Goal: Task Accomplishment & Management: Complete application form

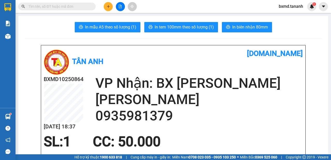
click at [109, 9] on button at bounding box center [108, 6] width 9 height 9
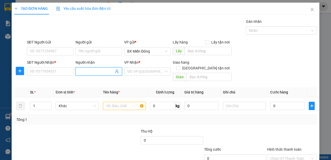
click at [89, 68] on span at bounding box center [99, 71] width 47 height 8
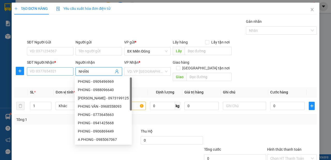
type input "NHÂN"
click at [56, 70] on input "SĐT Người Nhận *" at bounding box center [50, 71] width 47 height 8
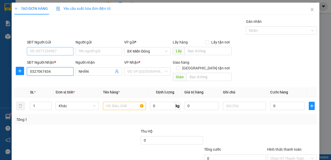
type input "0327067434"
click at [57, 52] on input "SĐT Người Gửi" at bounding box center [50, 51] width 47 height 8
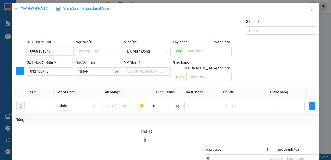
type input "0908191345"
click at [94, 50] on input "Người gửi" at bounding box center [99, 51] width 47 height 8
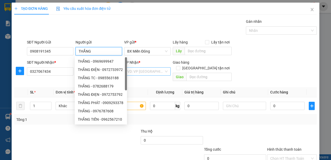
type input "THẮNG"
click at [161, 72] on input "search" at bounding box center [145, 72] width 37 height 8
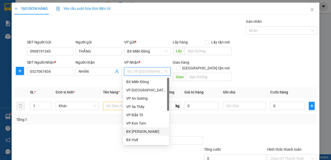
click at [155, 133] on div "BX [PERSON_NAME]" at bounding box center [146, 132] width 40 height 6
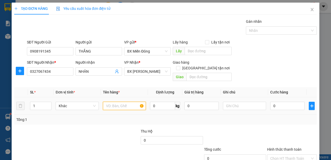
click at [122, 102] on input "text" at bounding box center [124, 106] width 43 height 8
type input "1 KIỆN"
type input "4"
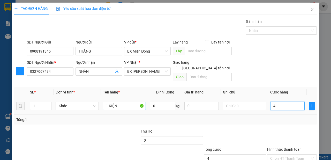
type input "40"
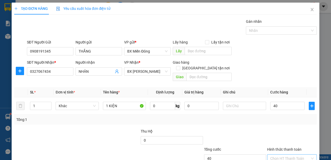
type input "40.000"
click at [303, 154] on input "Hình thức thanh toán" at bounding box center [290, 158] width 40 height 8
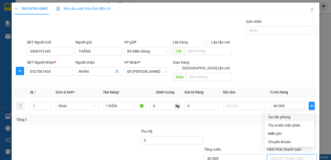
click at [290, 117] on div "Tại văn phòng" at bounding box center [289, 117] width 43 height 6
type input "0"
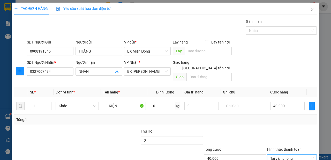
scroll to position [31, 0]
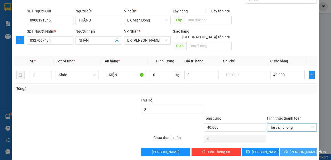
click at [298, 149] on span "[PERSON_NAME] và In" at bounding box center [308, 152] width 36 height 6
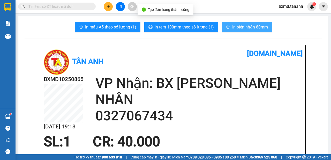
click at [246, 31] on button "In biên nhận 80mm" at bounding box center [247, 27] width 50 height 10
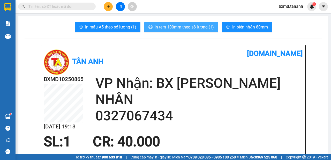
click at [206, 30] on span "In tem 100mm theo số lượng (1)" at bounding box center [184, 27] width 59 height 6
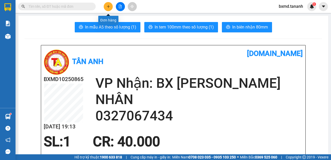
click at [108, 6] on icon "plus" at bounding box center [108, 6] width 0 height 3
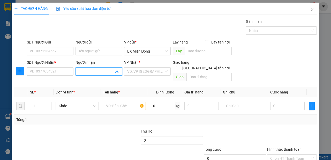
click at [84, 72] on input "Người nhận" at bounding box center [96, 72] width 35 height 6
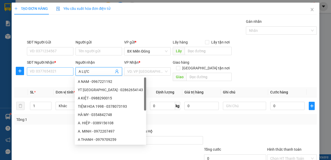
type input "A LỰC"
click at [63, 70] on input "SĐT Người Nhận *" at bounding box center [50, 71] width 47 height 8
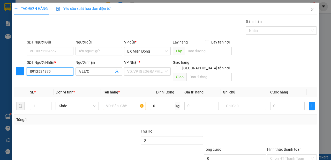
type input "0912534379"
click at [56, 56] on div "SĐT Người Gửi VD: 0371234567" at bounding box center [50, 48] width 47 height 18
click at [56, 54] on input "SĐT Người Gửi" at bounding box center [50, 51] width 47 height 8
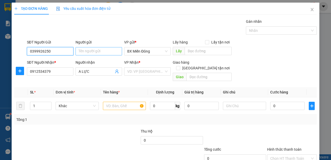
type input "0399926250"
click at [79, 51] on input "Người gửi" at bounding box center [99, 51] width 47 height 8
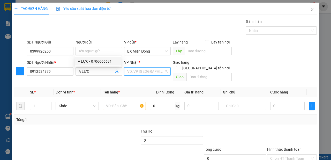
click at [151, 70] on input "search" at bounding box center [145, 72] width 37 height 8
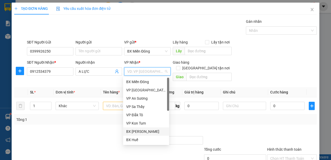
click at [151, 130] on div "BX [PERSON_NAME]" at bounding box center [146, 132] width 40 height 6
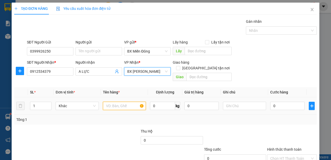
click at [118, 103] on input "text" at bounding box center [124, 106] width 43 height 8
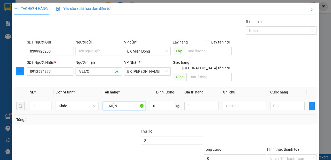
type input "1 KIỆN"
type input "4"
type input "40"
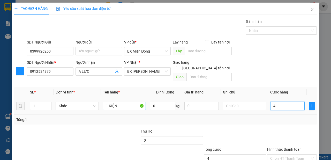
type input "40"
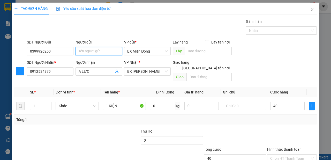
type input "40.000"
click at [91, 55] on input "Người gửi" at bounding box center [99, 51] width 47 height 8
type input "D"
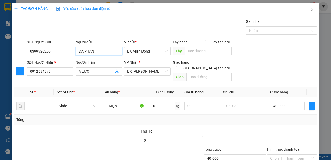
scroll to position [31, 0]
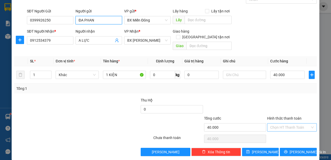
type input "ĐA PHAN"
click at [297, 123] on input "Hình thức thanh toán" at bounding box center [290, 127] width 40 height 8
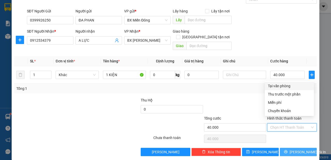
click at [299, 149] on span "[PERSON_NAME] và In" at bounding box center [308, 152] width 36 height 6
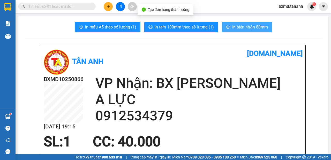
click at [255, 27] on span "In biên nhận 80mm" at bounding box center [250, 27] width 36 height 6
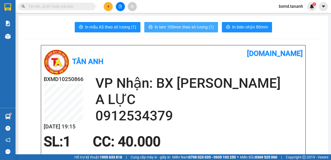
click at [207, 26] on span "In tem 100mm theo số lượng (1)" at bounding box center [184, 27] width 59 height 6
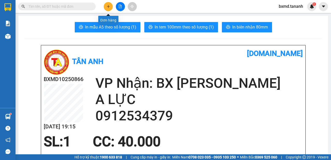
click at [110, 5] on icon "plus" at bounding box center [109, 7] width 4 height 4
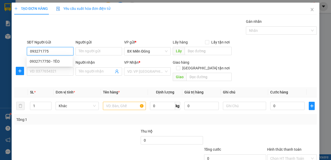
type input "0932717750"
click at [53, 59] on div "0932717750 - TÈO" at bounding box center [50, 61] width 40 height 6
type input "TÈO"
type input "0914147479"
type input "[PERSON_NAME]"
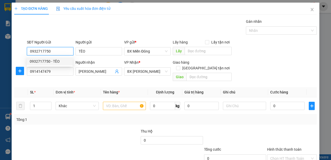
type input "300.000"
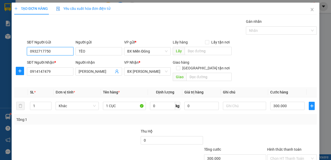
scroll to position [31, 0]
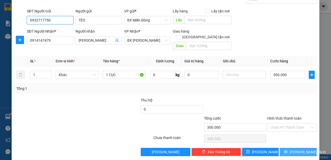
type input "0932717750"
click at [297, 149] on span "[PERSON_NAME] và In" at bounding box center [308, 152] width 36 height 6
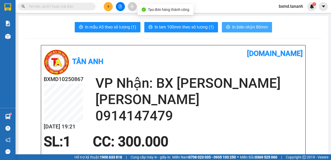
click at [234, 24] on span "In biên nhận 80mm" at bounding box center [250, 27] width 36 height 6
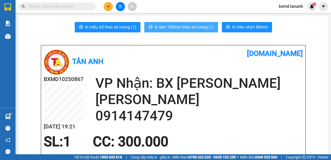
click at [177, 25] on span "In tem 100mm theo số lượng (1)" at bounding box center [184, 27] width 59 height 6
